Goal: Information Seeking & Learning: Check status

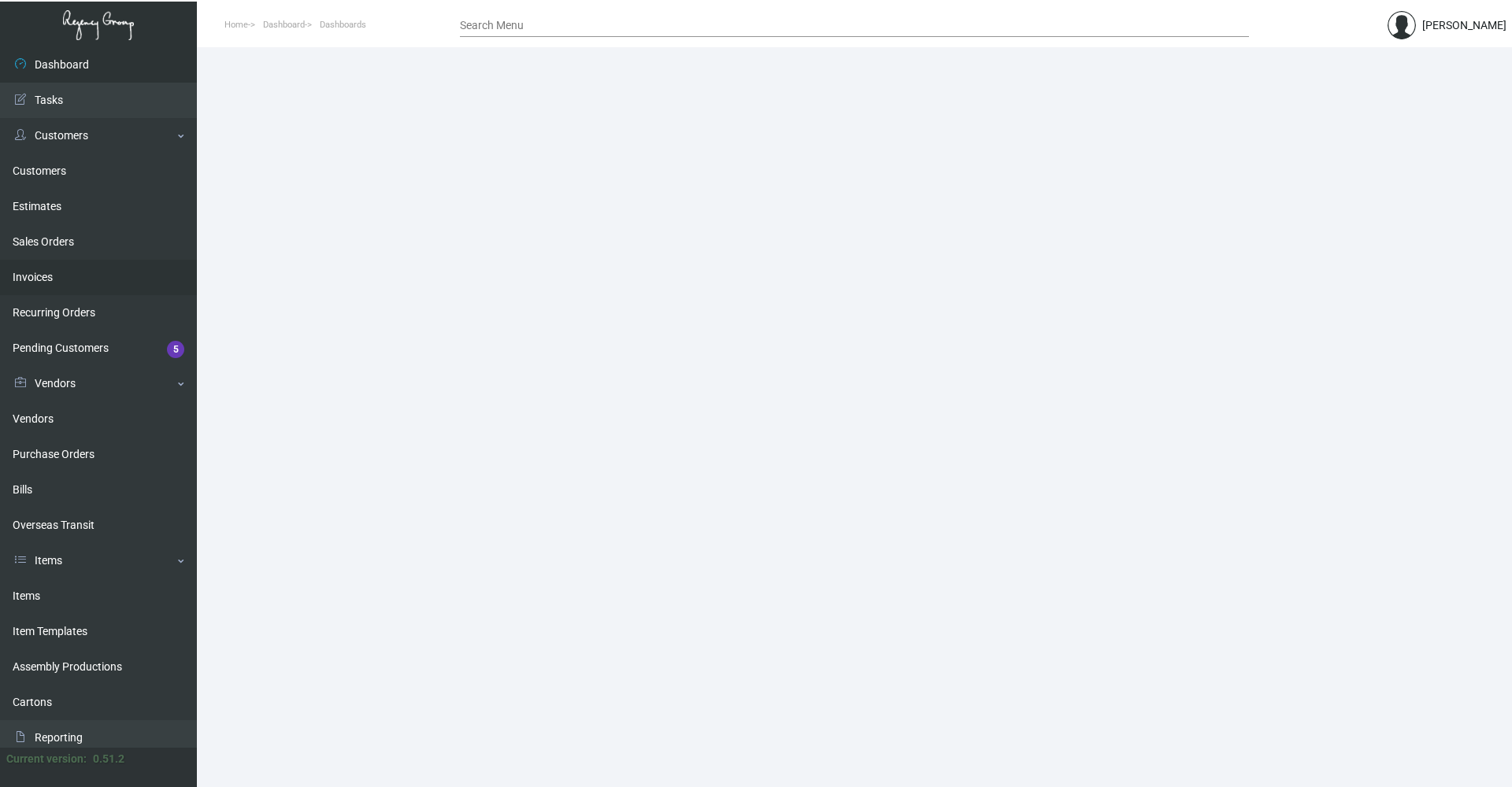
click at [46, 273] on link "Invoices" at bounding box center [98, 277] width 197 height 35
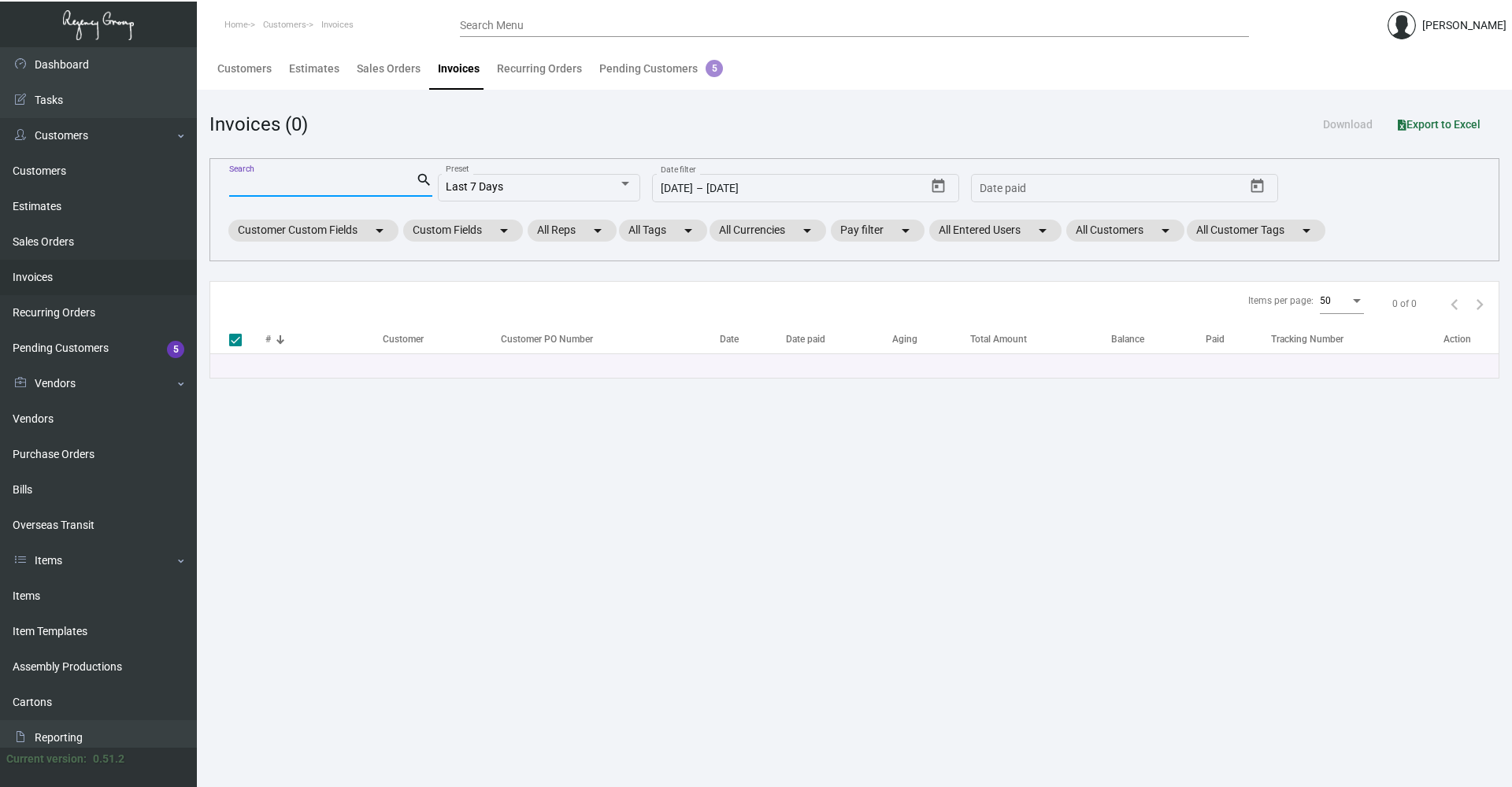
click at [324, 184] on input "Search" at bounding box center [322, 185] width 186 height 12
type input "92642"
checkbox input "false"
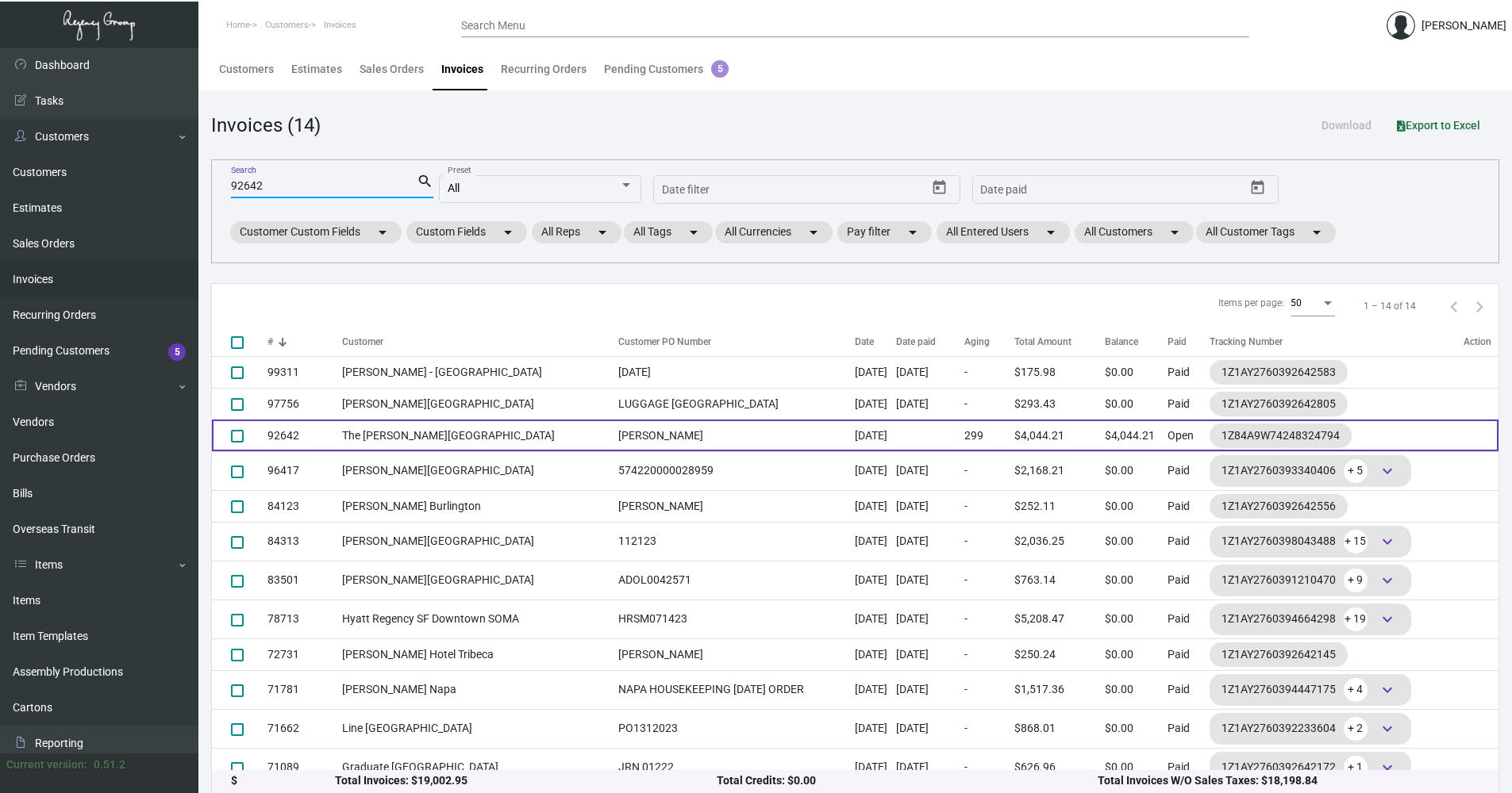
type input "92642"
click at [455, 440] on td "The [PERSON_NAME][GEOGRAPHIC_DATA]" at bounding box center [476, 436] width 269 height 32
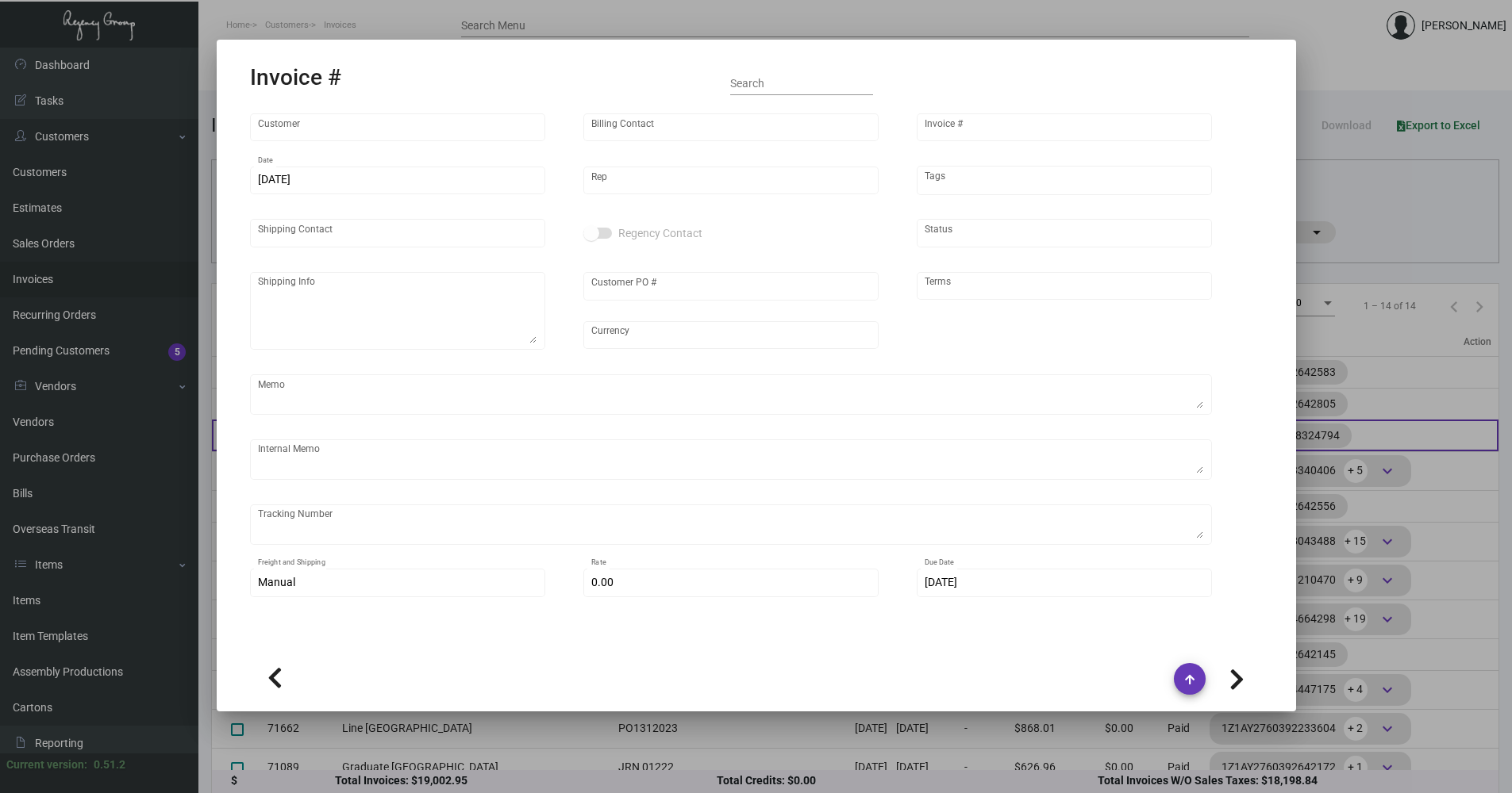
type input "The [PERSON_NAME][GEOGRAPHIC_DATA]"
type input "Billing Billing"
type input "92642"
type input "[DATE]"
type input "[PERSON_NAME]"
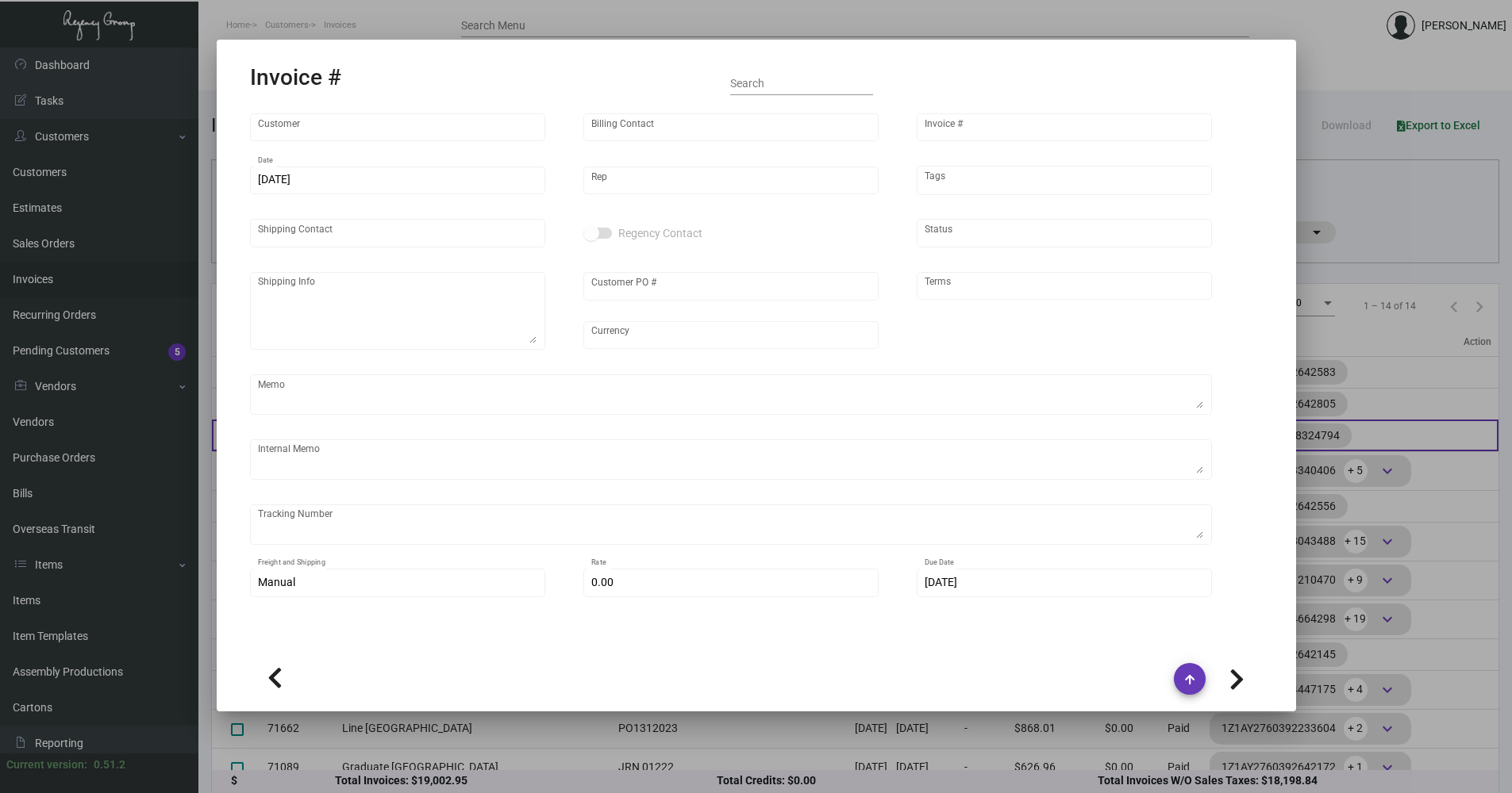
type input "[PERSON_NAME]"
type textarea "The [PERSON_NAME] Hotel - [PERSON_NAME] [STREET_ADDRESS][US_STATE]"
type input "[PERSON_NAME]"
type input "United States Dollar $"
type input "Net 30"
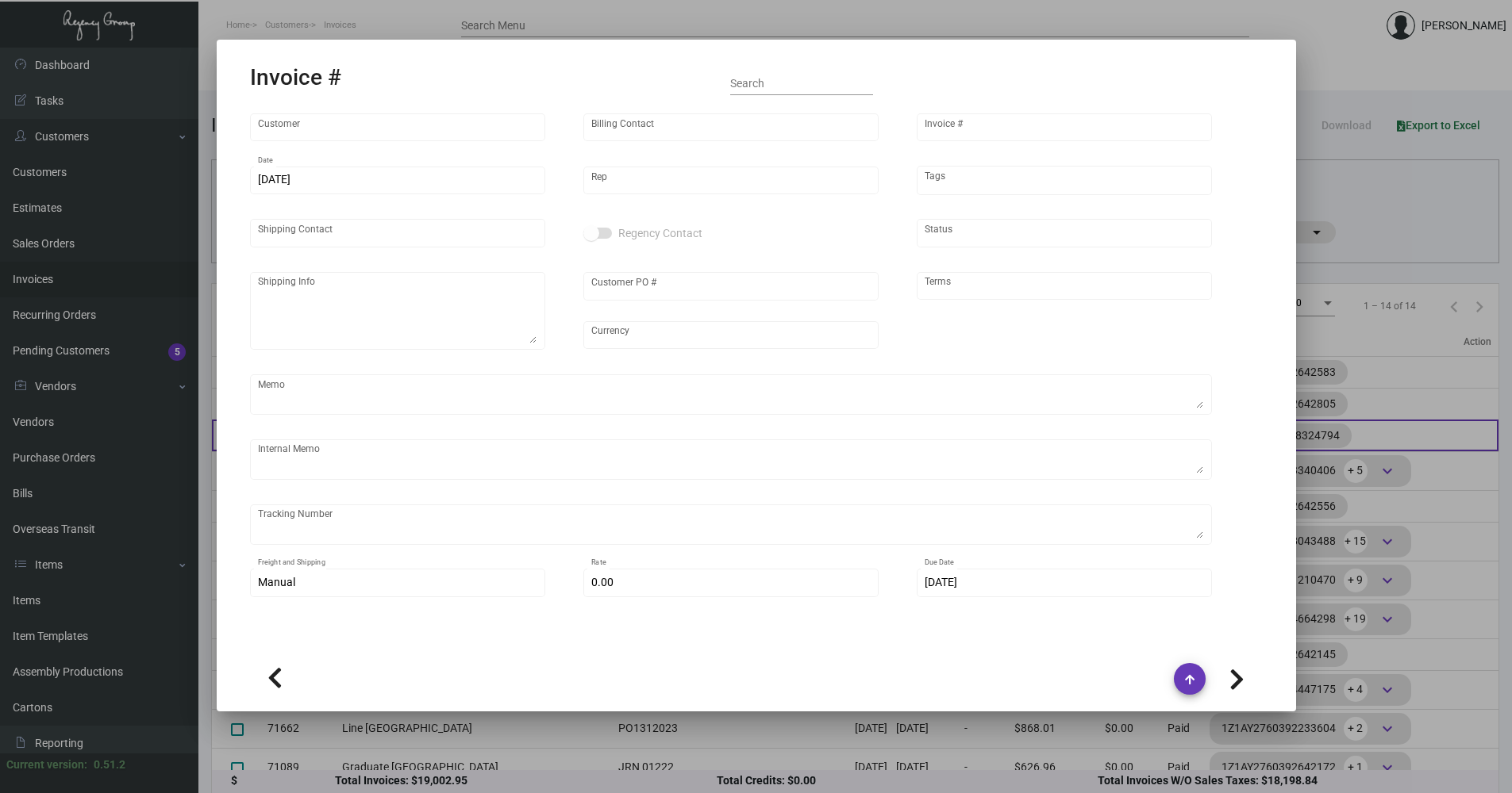
type textarea "64.50 signature required"
type input "$ 94.21"
type input "[DATE]"
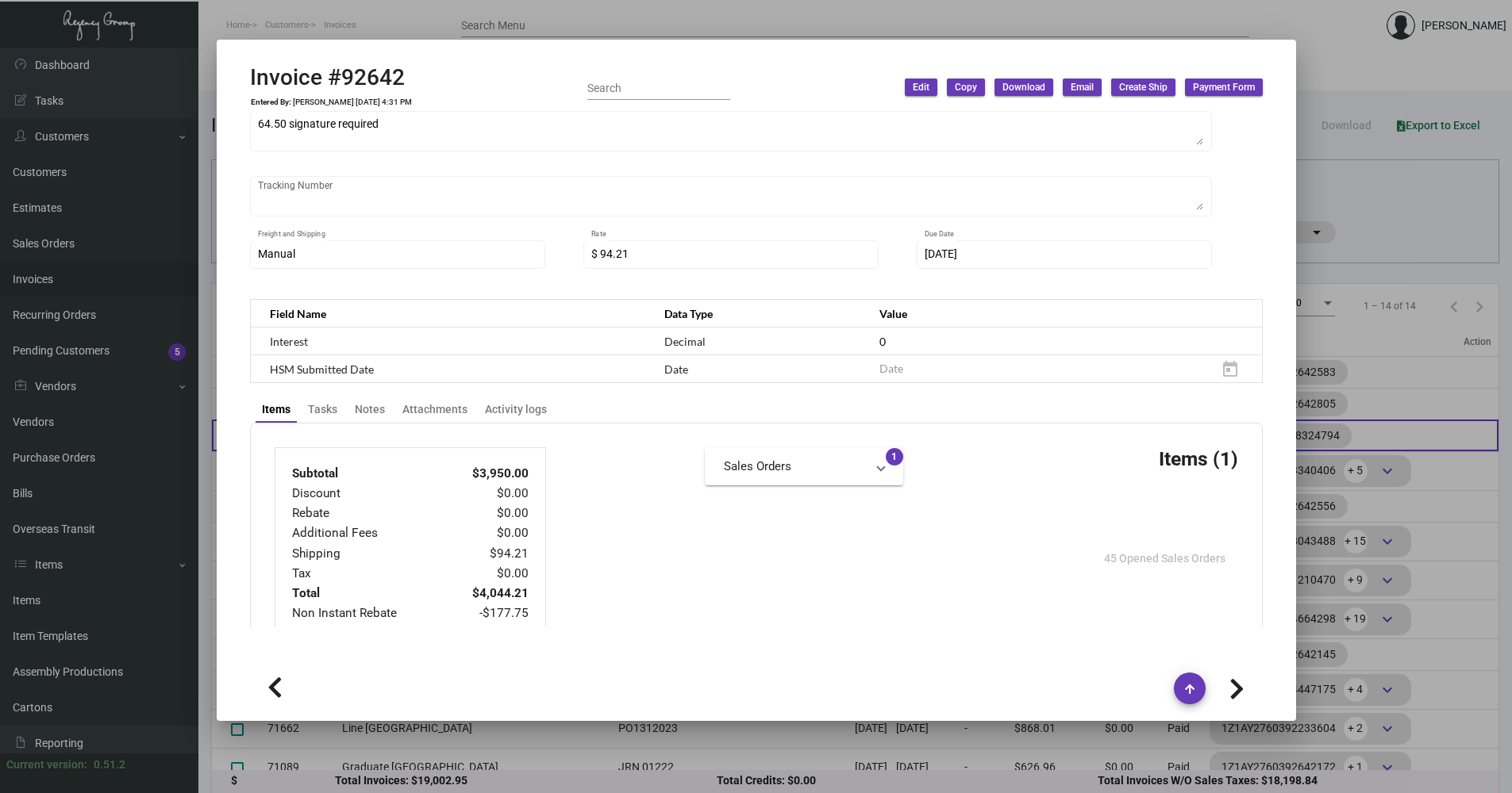
scroll to position [397, 0]
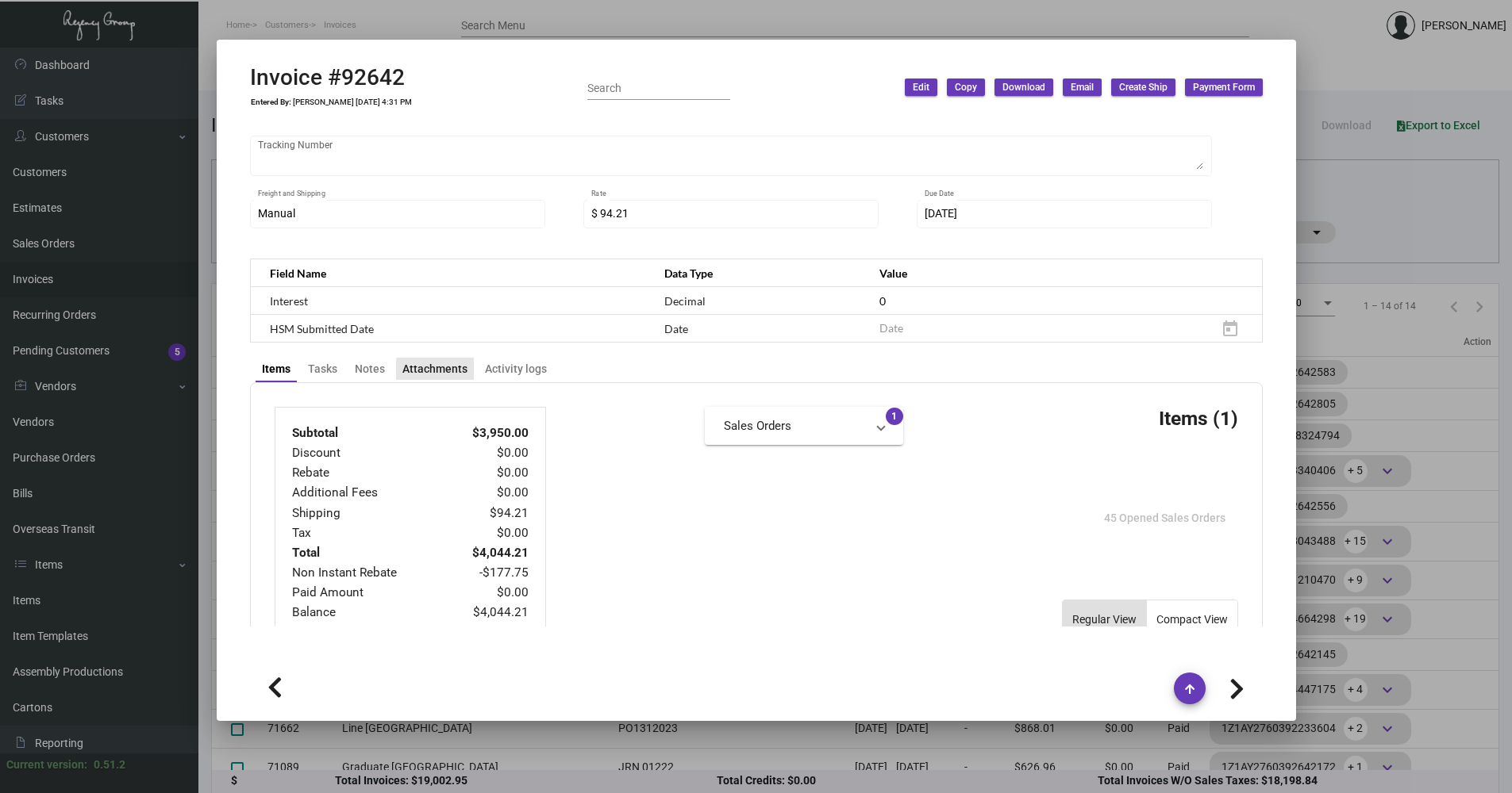
click at [451, 374] on div "Attachments" at bounding box center [434, 369] width 65 height 16
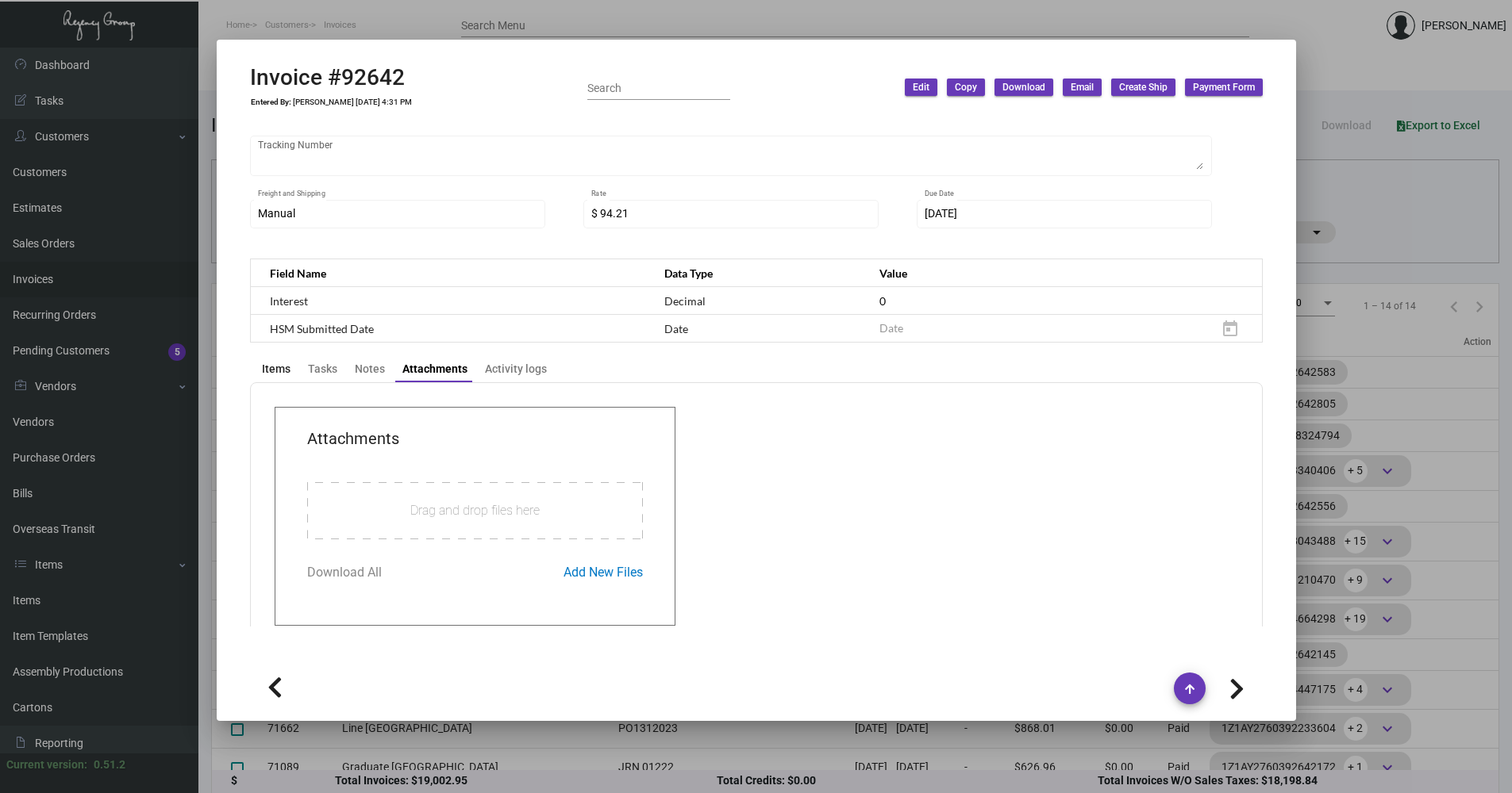
click at [281, 362] on div "Items" at bounding box center [276, 369] width 29 height 16
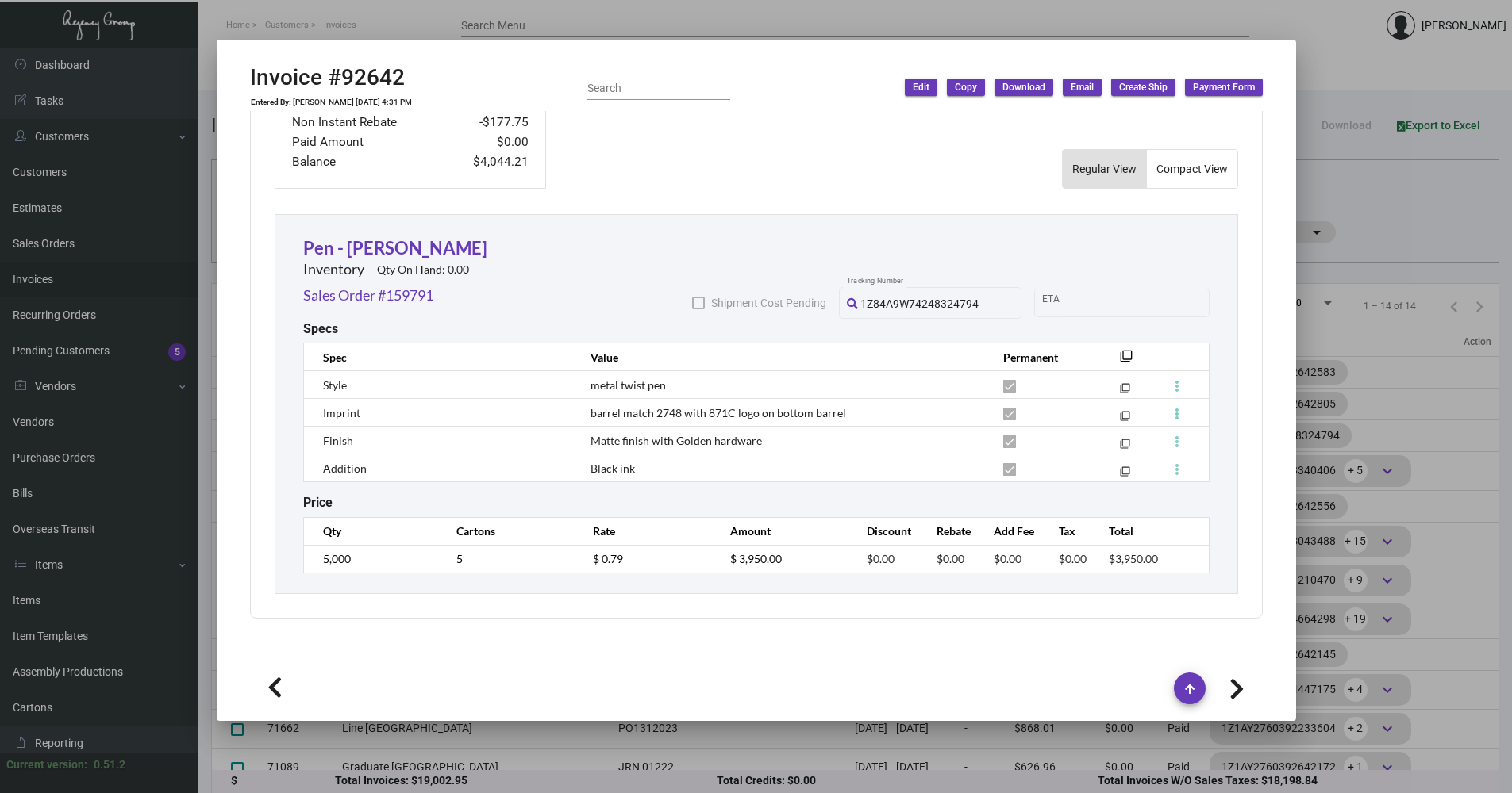
scroll to position [849, 0]
click at [413, 296] on link "Sales Order #159791" at bounding box center [368, 294] width 130 height 21
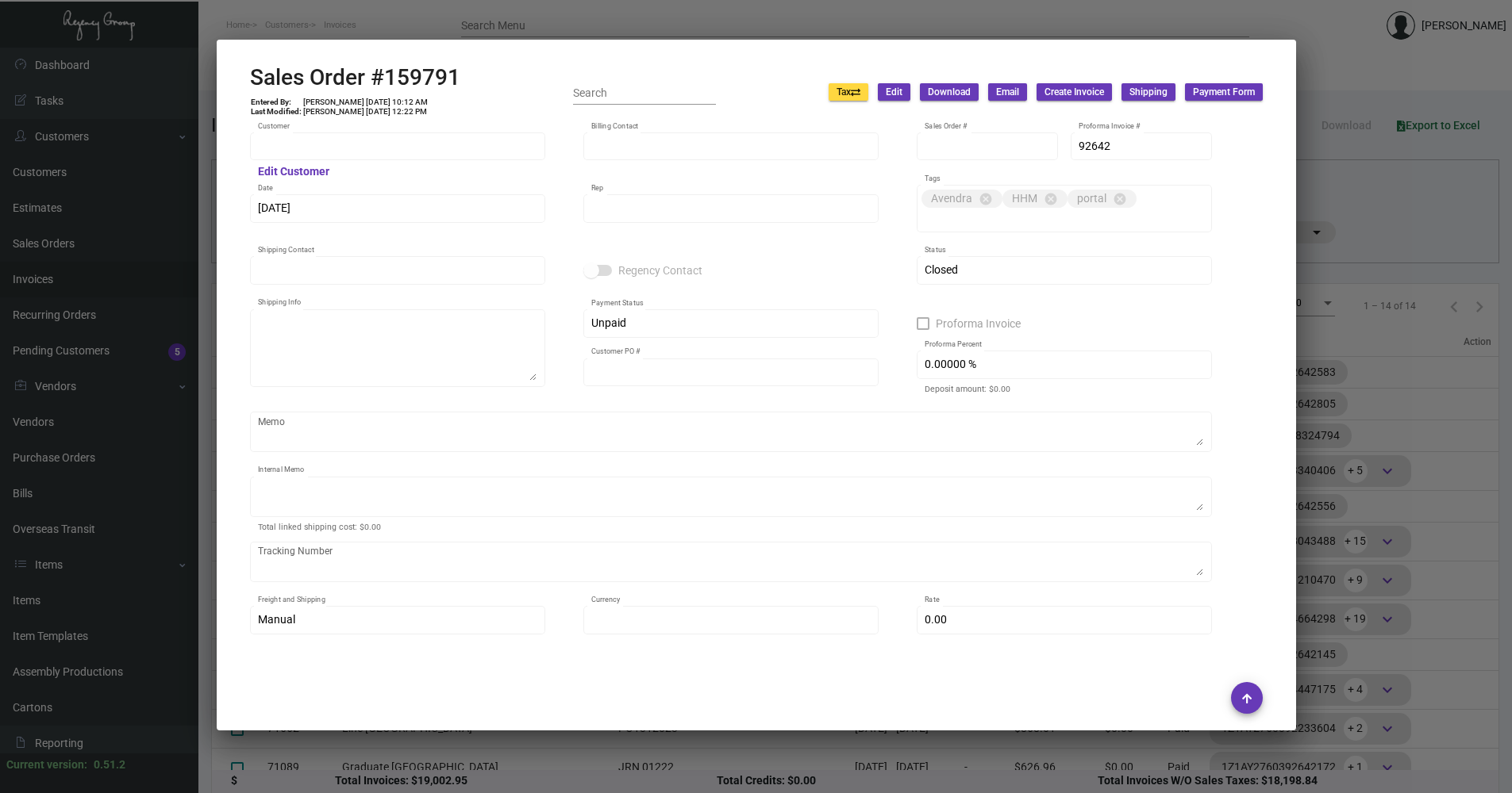
type input "The [PERSON_NAME][GEOGRAPHIC_DATA]"
type input "Billing Billing"
type input "159791"
type input "[DATE]"
type input "[PERSON_NAME]"
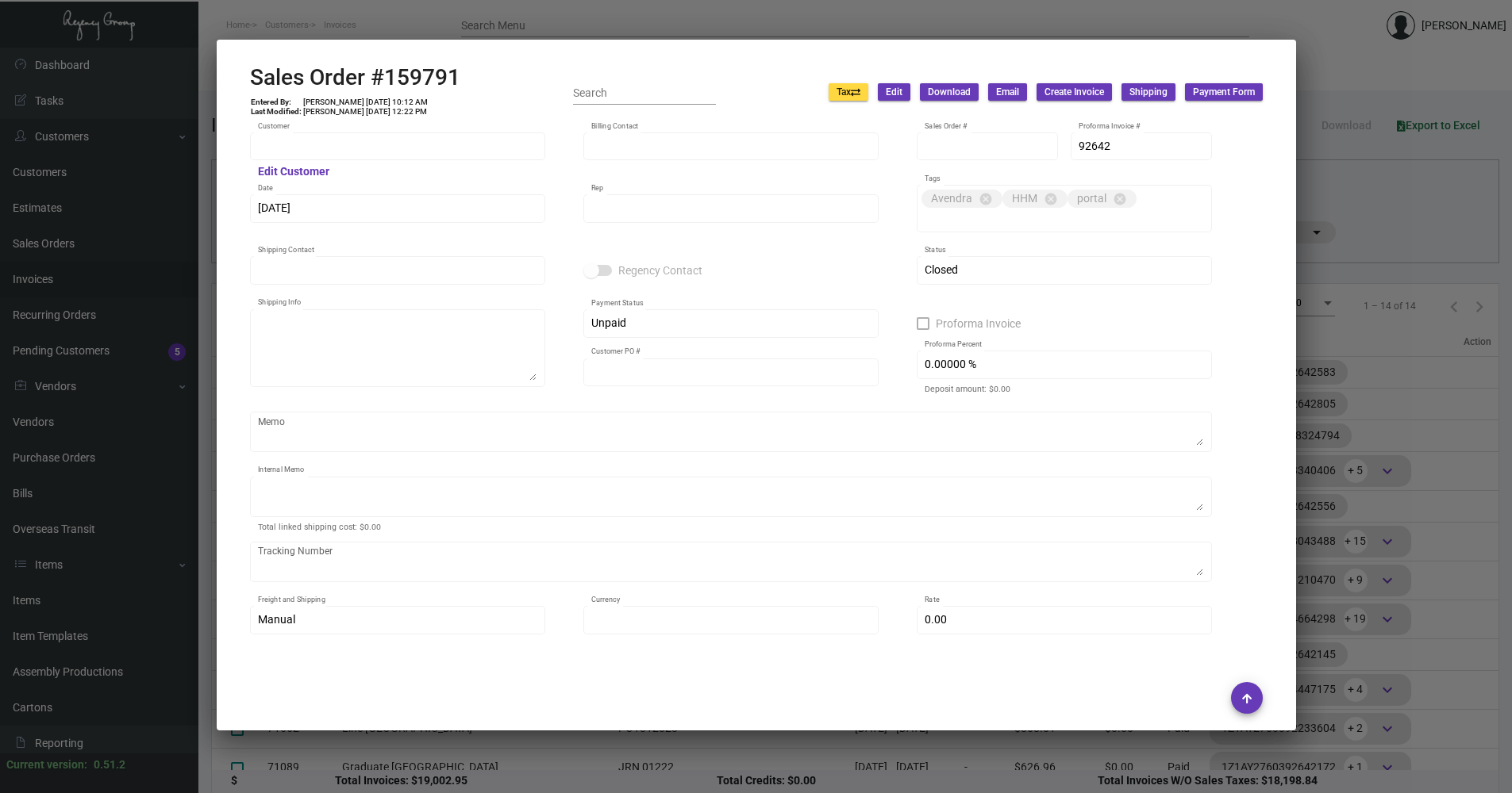
type input "[PERSON_NAME]"
type textarea "The [PERSON_NAME] Hotel - [PERSON_NAME] [STREET_ADDRESS][US_STATE]"
type input "[PERSON_NAME]"
type textarea "64.50 signature required"
type input "United States Dollar $"
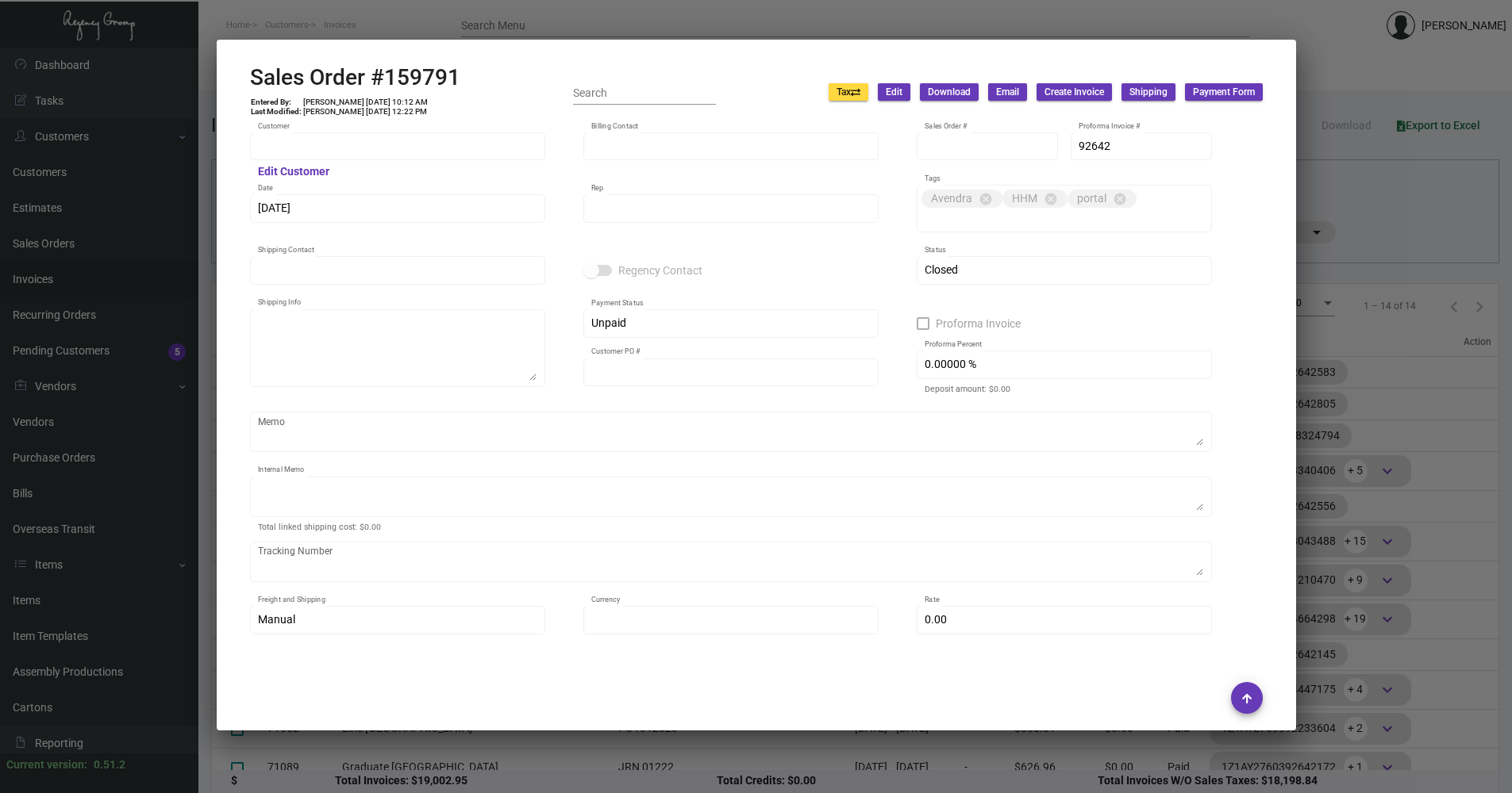
type input "$ 94.21"
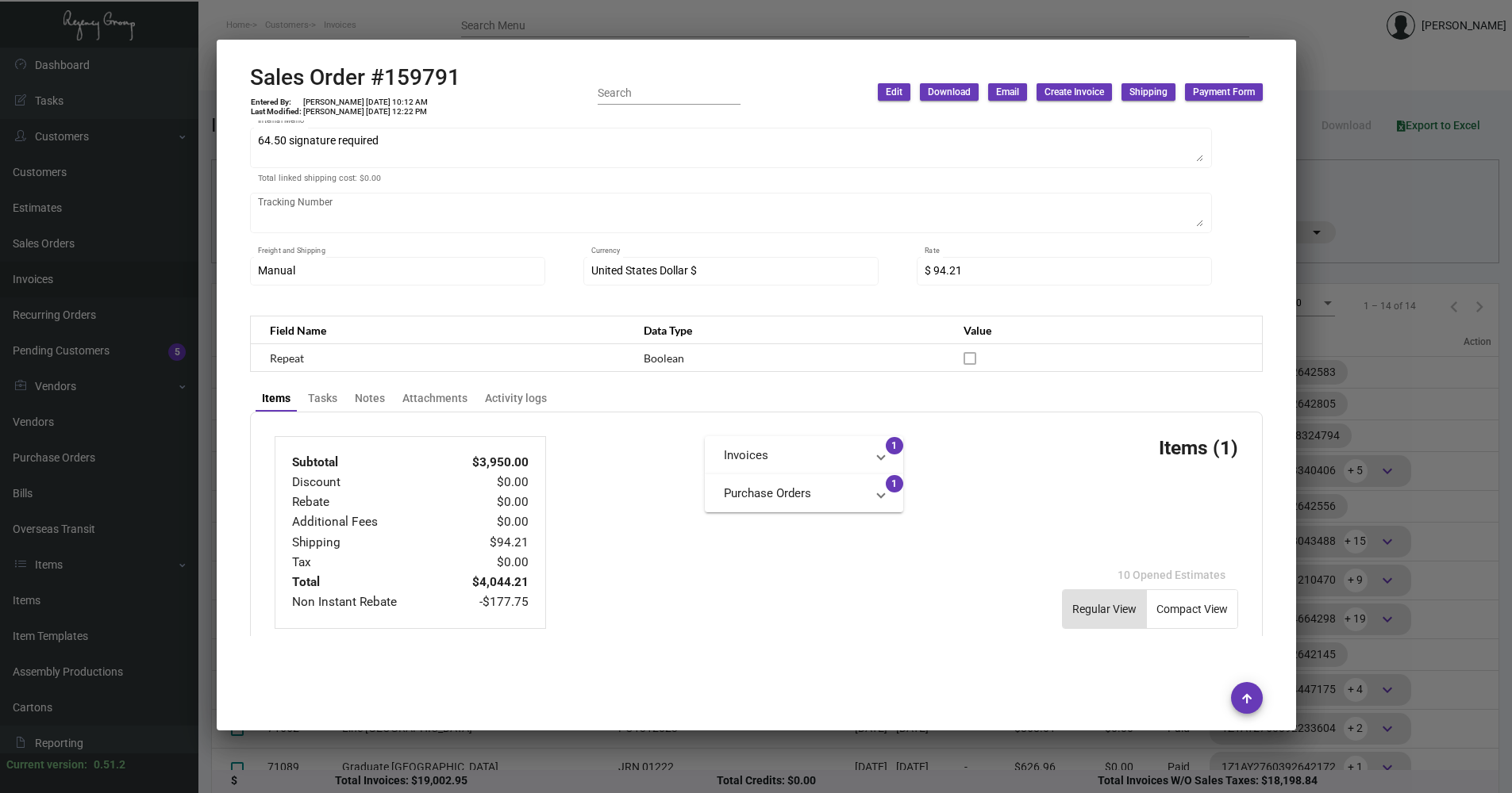
scroll to position [476, 0]
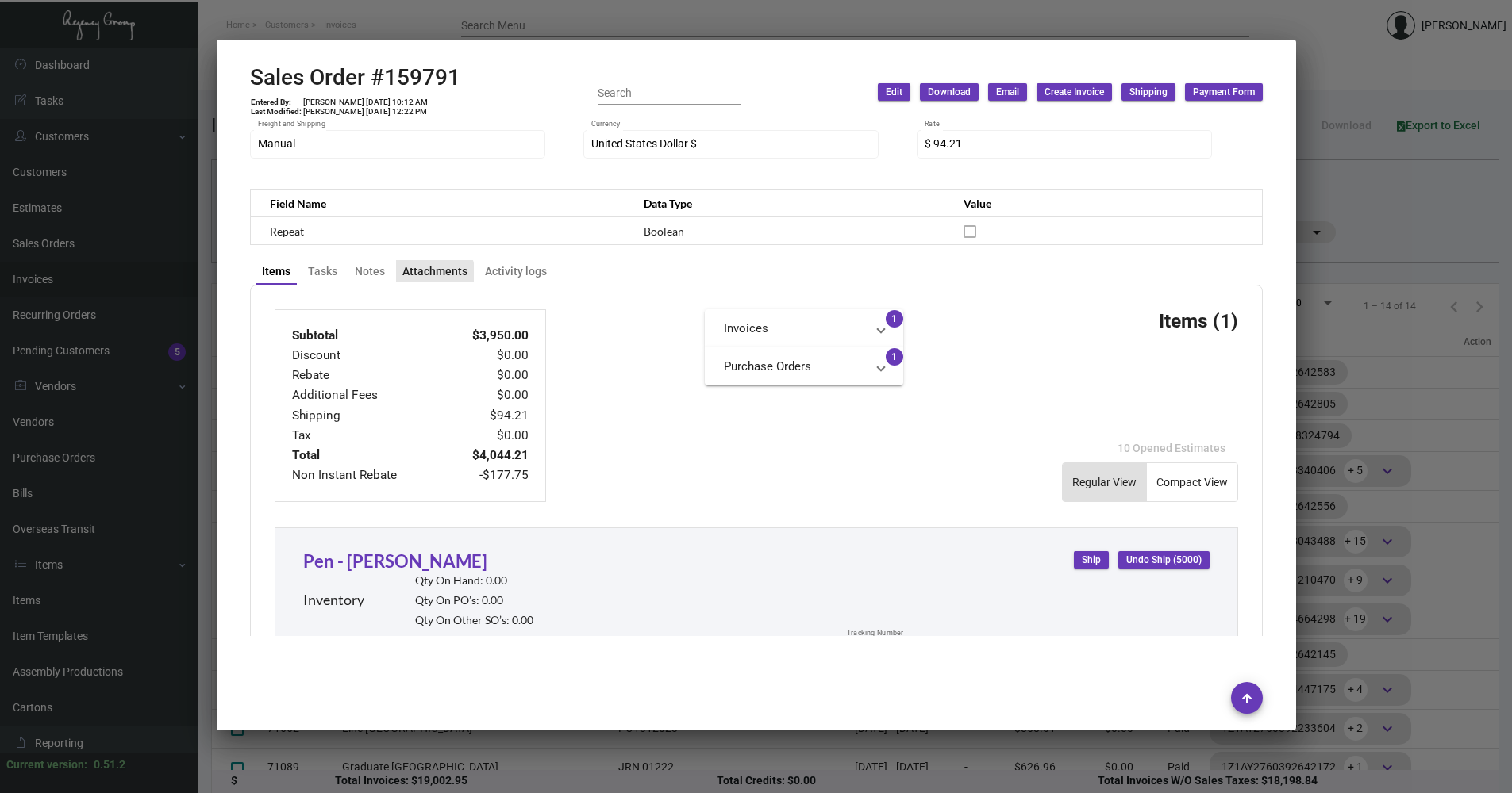
click at [428, 275] on div "Attachments" at bounding box center [434, 272] width 65 height 16
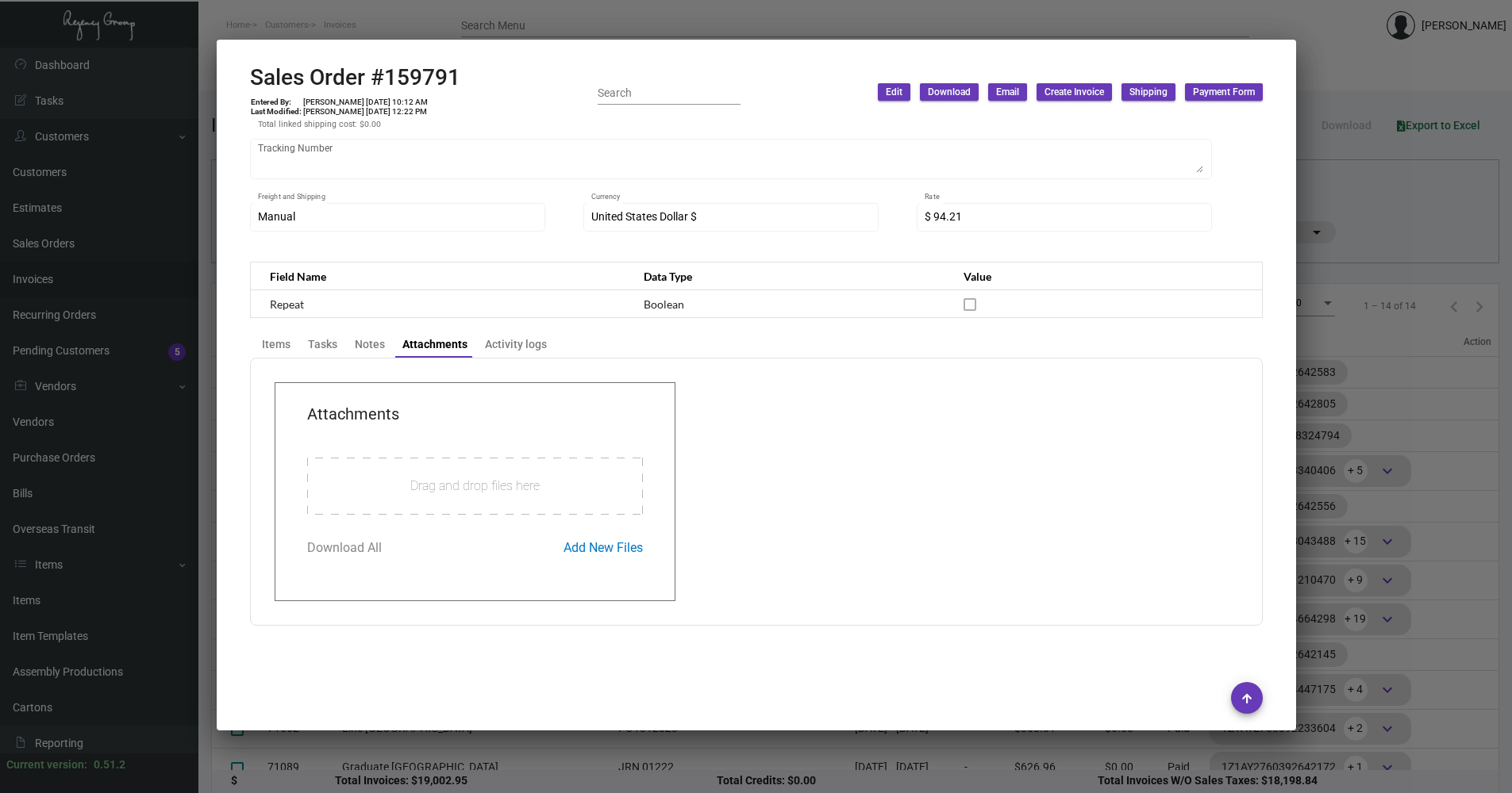
scroll to position [460, 0]
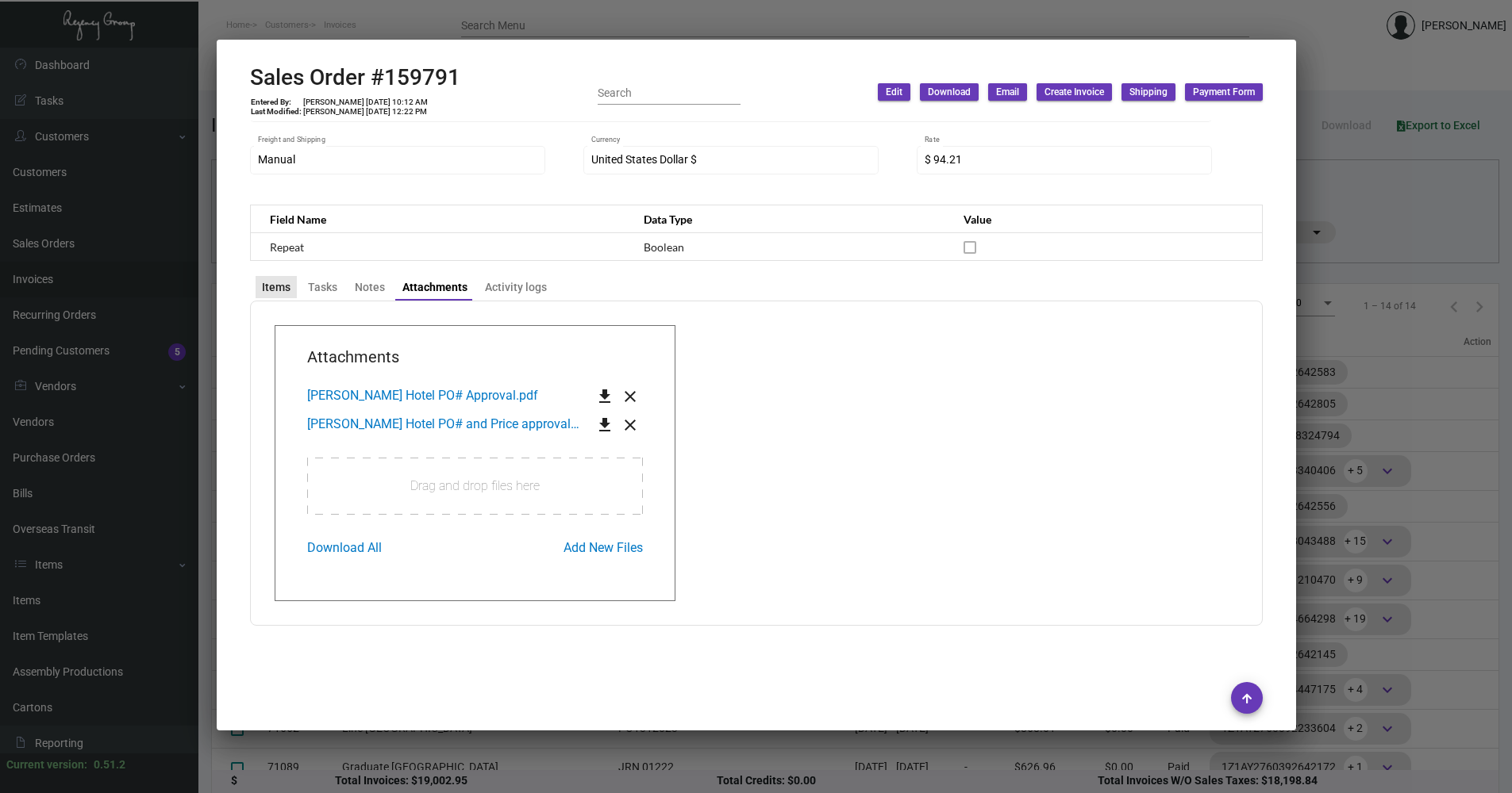
click at [273, 276] on div "Items" at bounding box center [276, 287] width 41 height 22
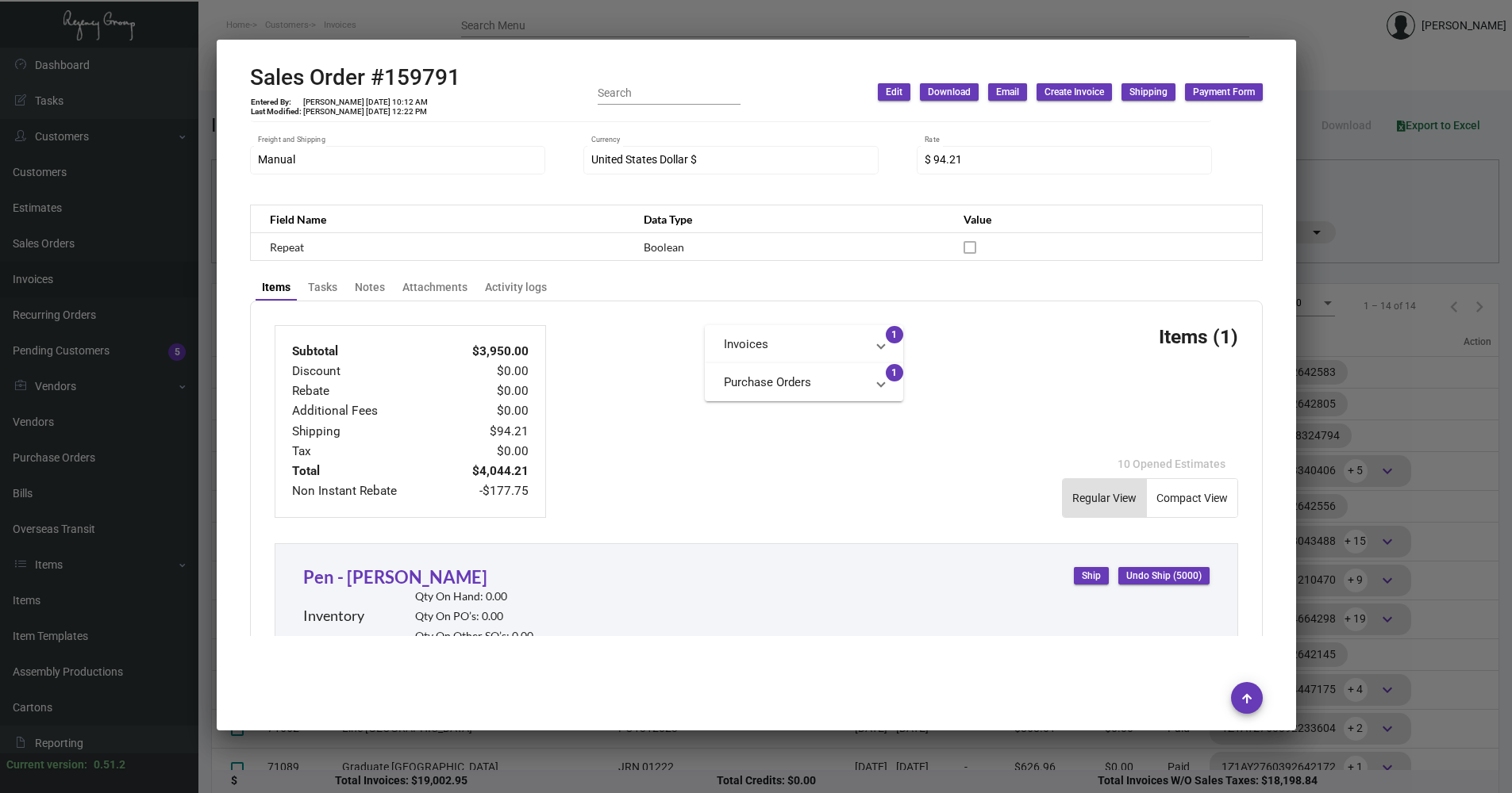
click at [1350, 613] on div at bounding box center [756, 396] width 1512 height 793
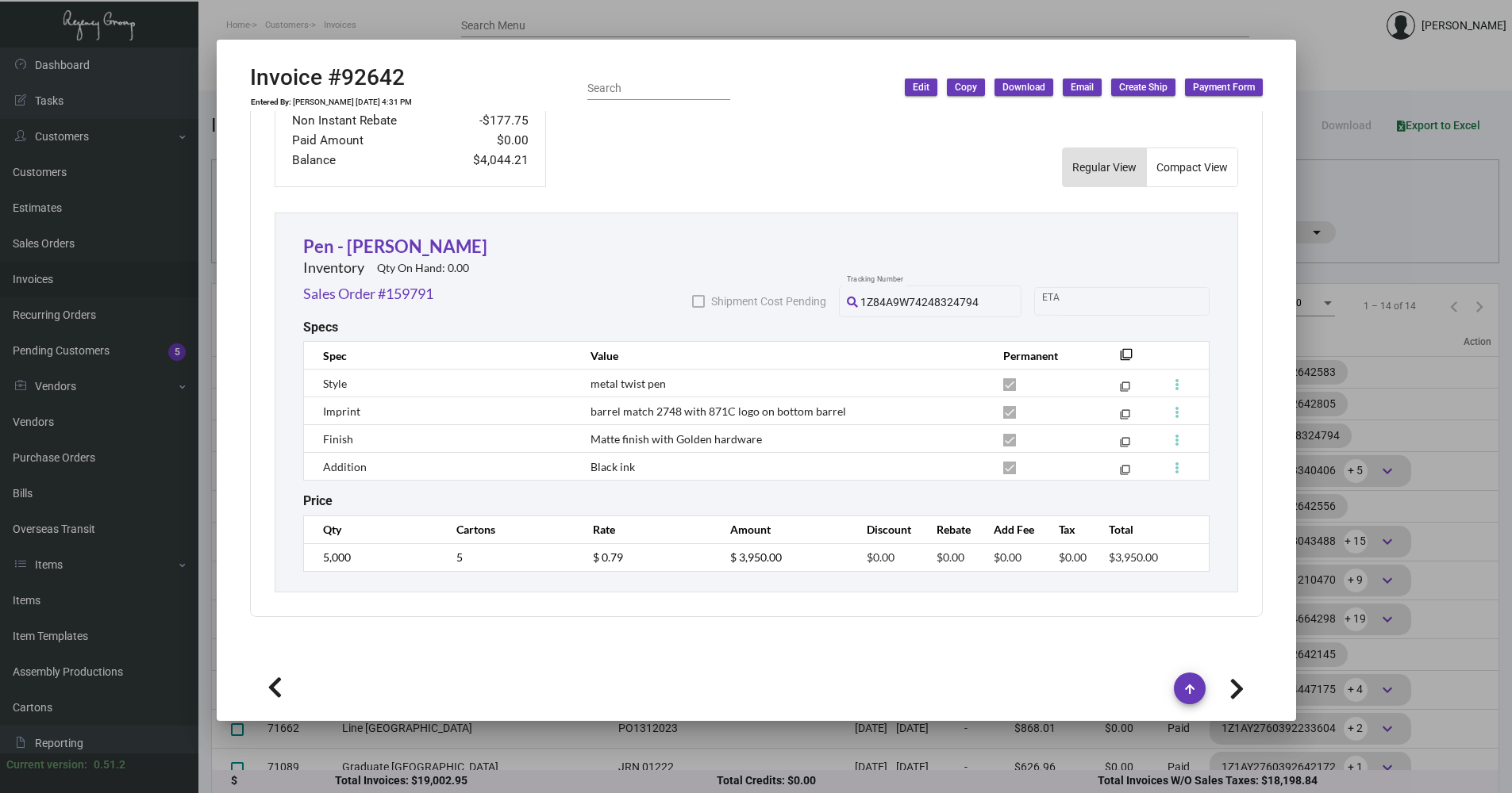
drag, startPoint x: 1191, startPoint y: 539, endPoint x: 1033, endPoint y: 548, distance: 158.3
drag, startPoint x: 1033, startPoint y: 548, endPoint x: 1366, endPoint y: 224, distance: 464.6
click at [1366, 224] on div at bounding box center [756, 396] width 1512 height 793
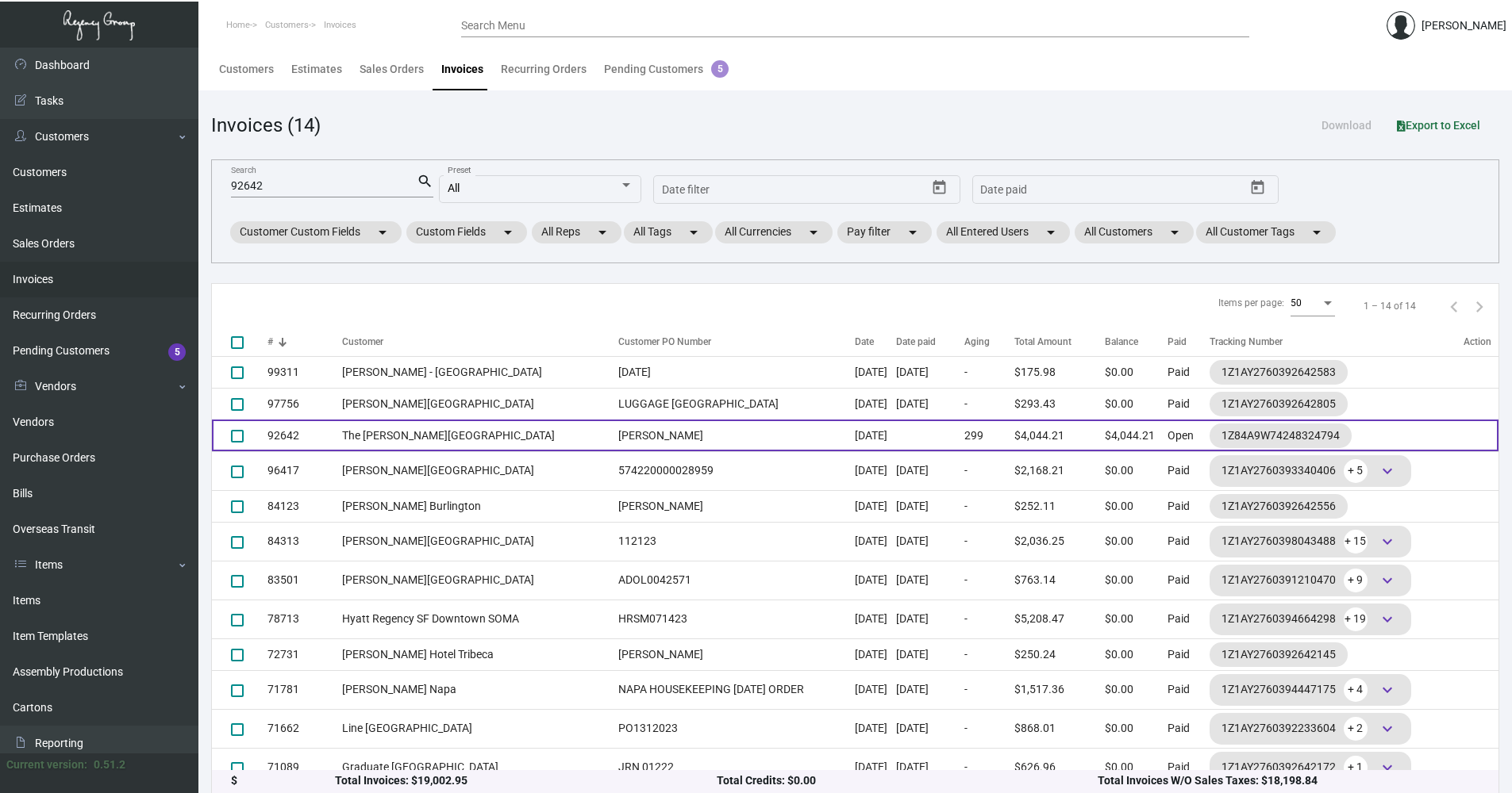
click at [538, 441] on td "The [PERSON_NAME][GEOGRAPHIC_DATA]" at bounding box center [476, 436] width 269 height 32
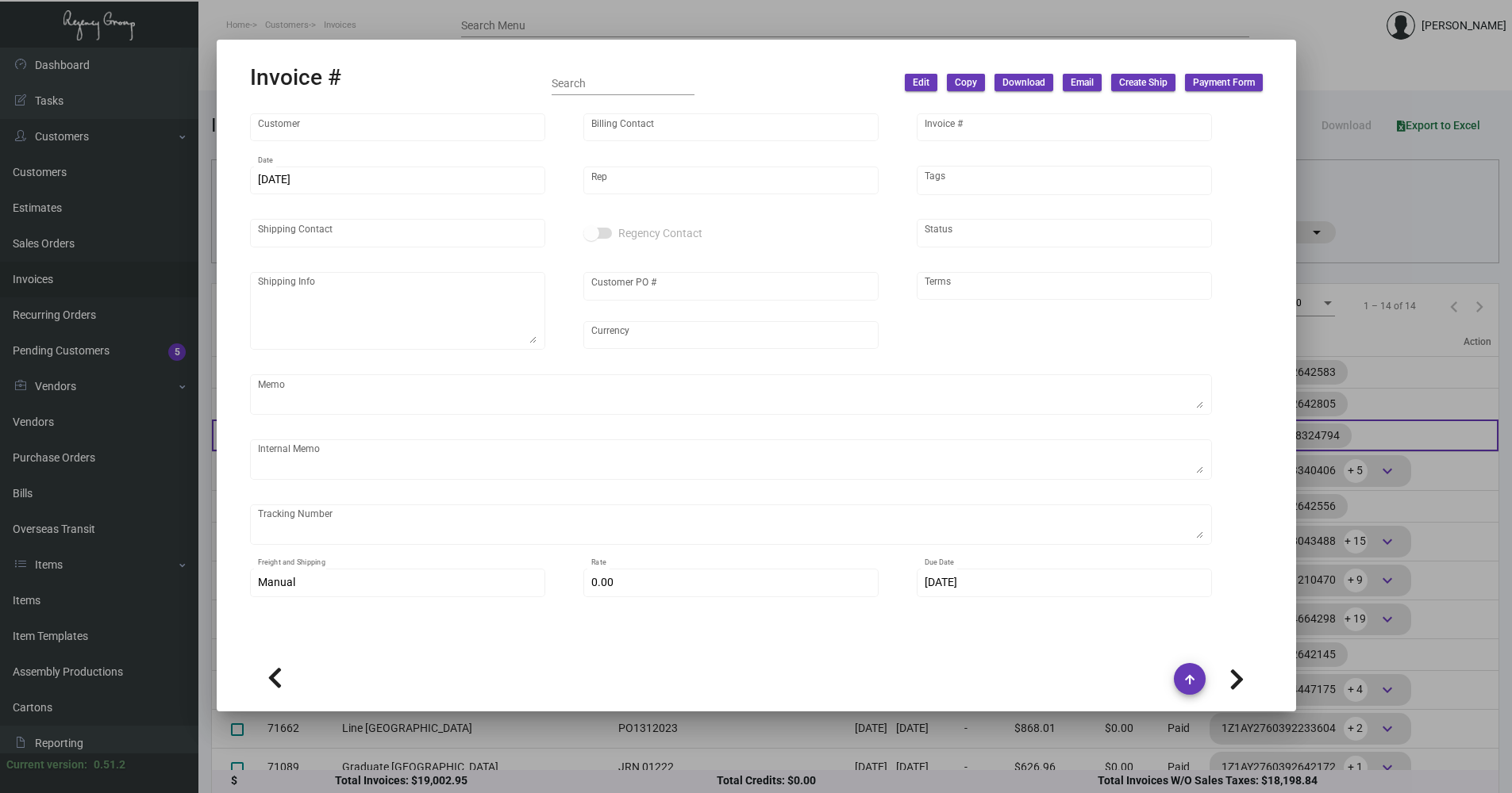
type input "The [PERSON_NAME][GEOGRAPHIC_DATA]"
type input "Billing Billing"
type input "92642"
type input "[DATE]"
type input "[PERSON_NAME]"
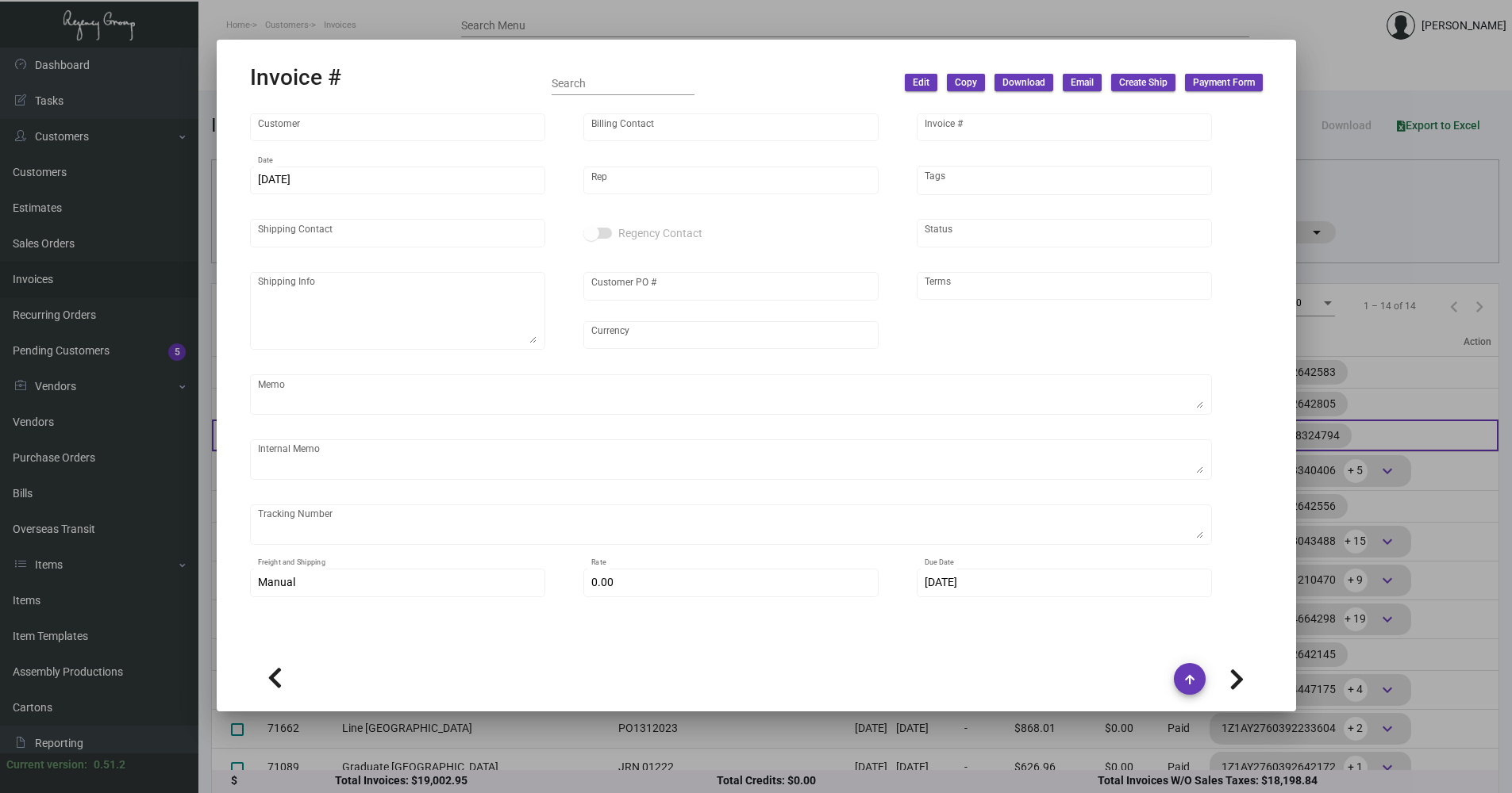
type input "[PERSON_NAME]"
type textarea "The [PERSON_NAME] Hotel - [PERSON_NAME] [STREET_ADDRESS][US_STATE]"
type input "[PERSON_NAME]"
type input "United States Dollar $"
type input "Net 30"
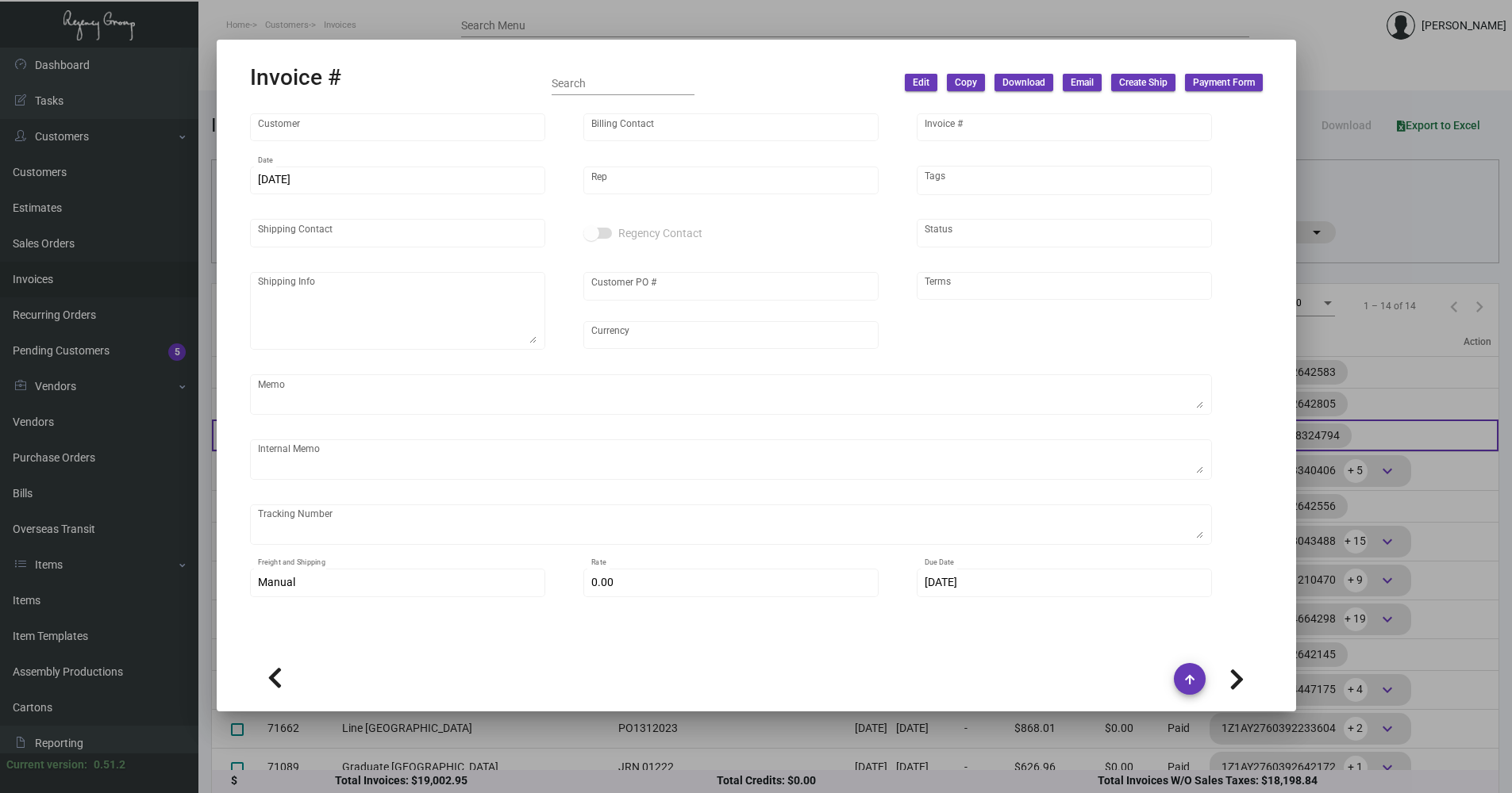
type textarea "64.50 signature required"
type input "$ 94.21"
type input "[DATE]"
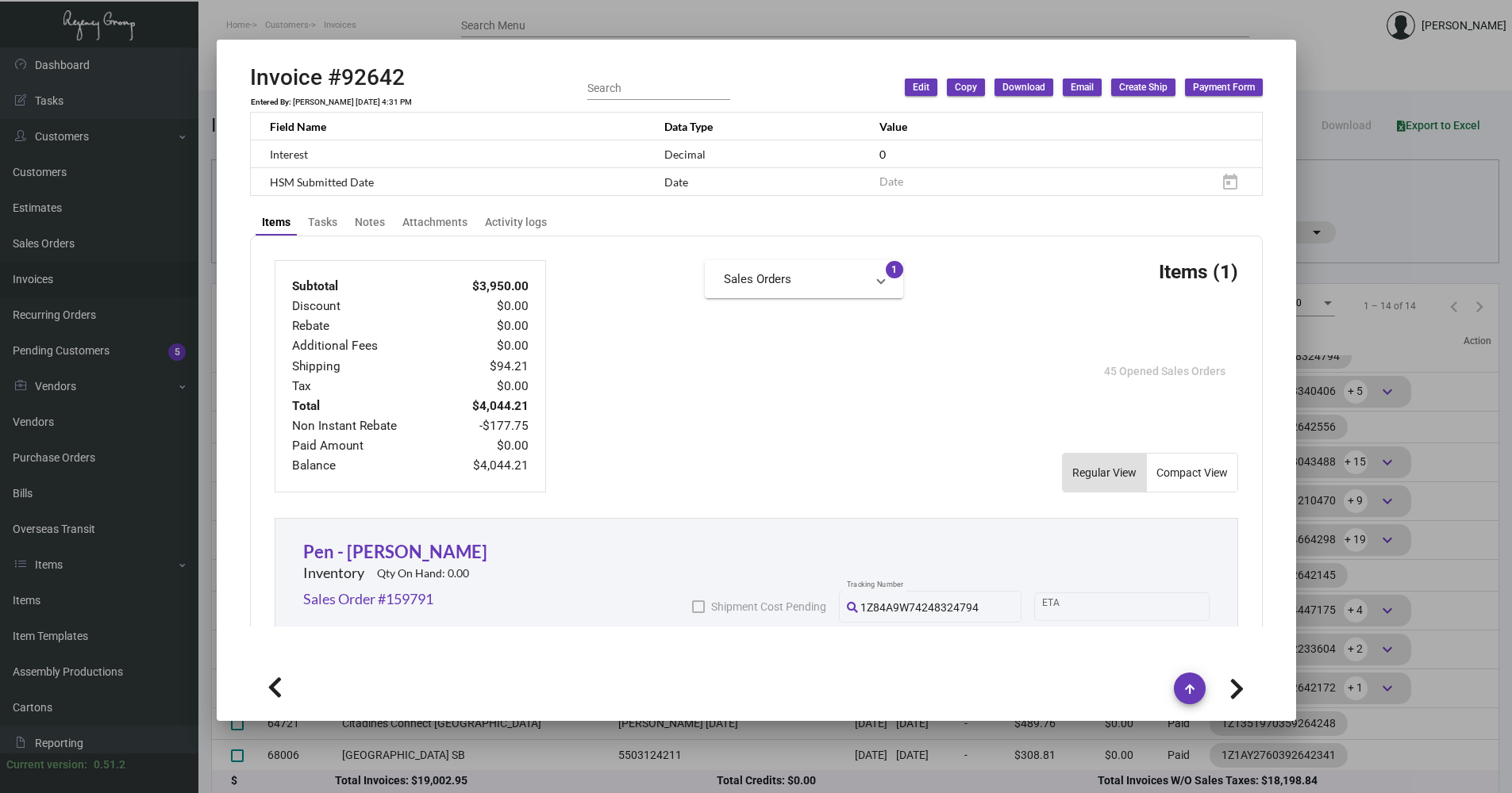
scroll to position [635, 0]
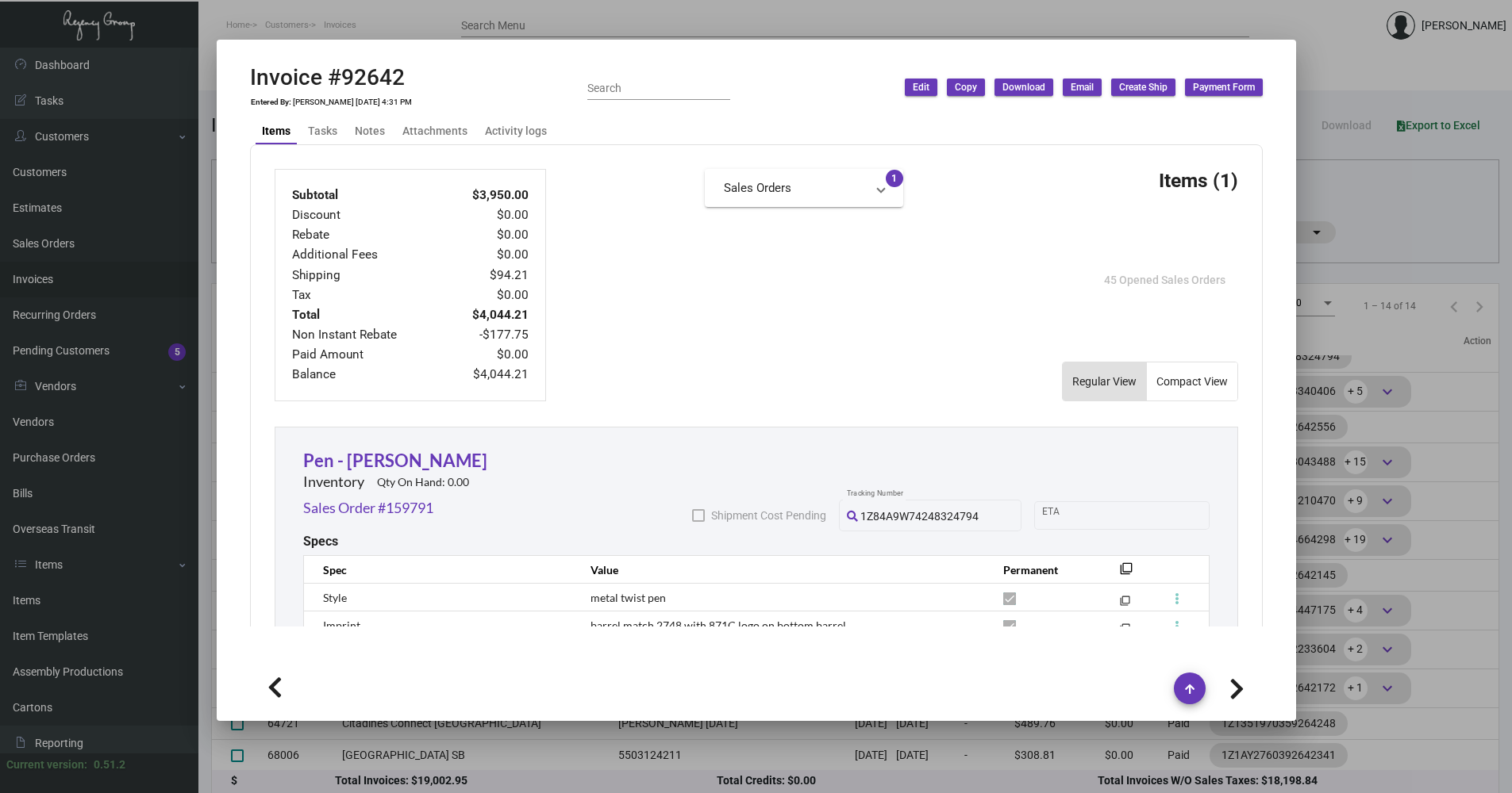
click at [1329, 196] on div at bounding box center [756, 396] width 1512 height 793
